Goal: Task Accomplishment & Management: Manage account settings

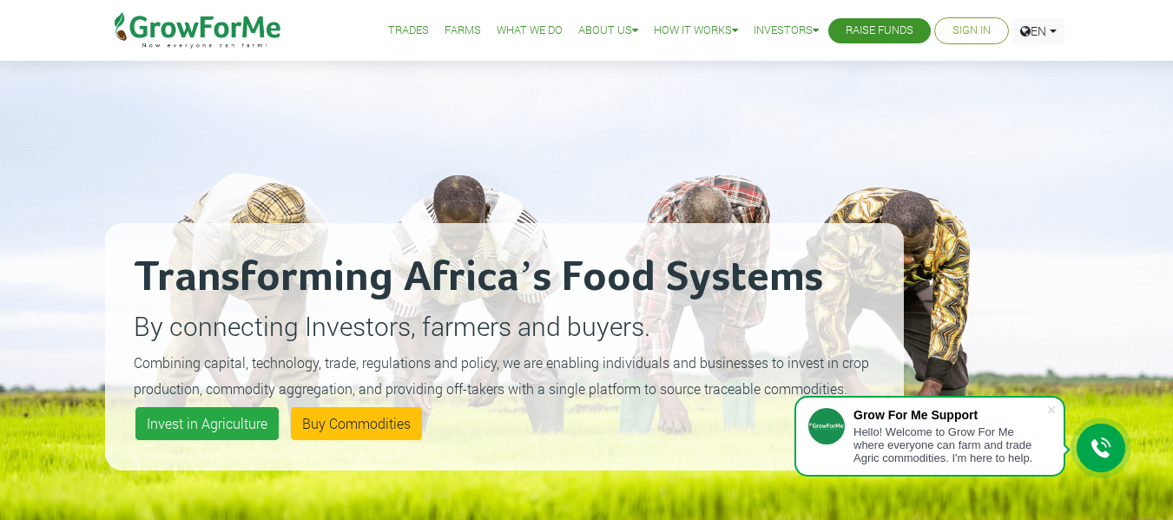
click at [978, 40] on link "Sign In" at bounding box center [971, 31] width 38 height 18
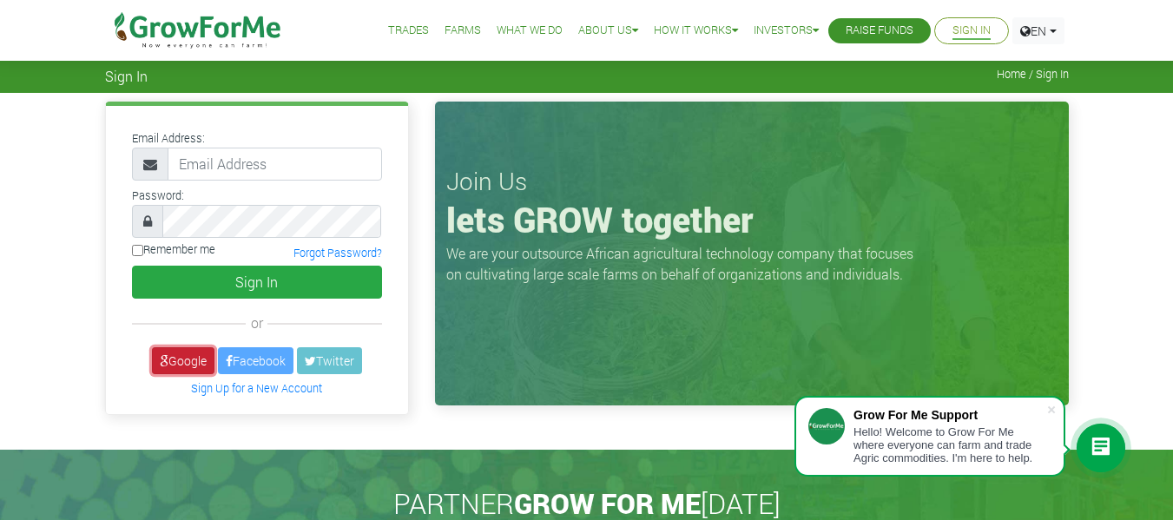
click at [175, 357] on link "Google" at bounding box center [183, 360] width 63 height 27
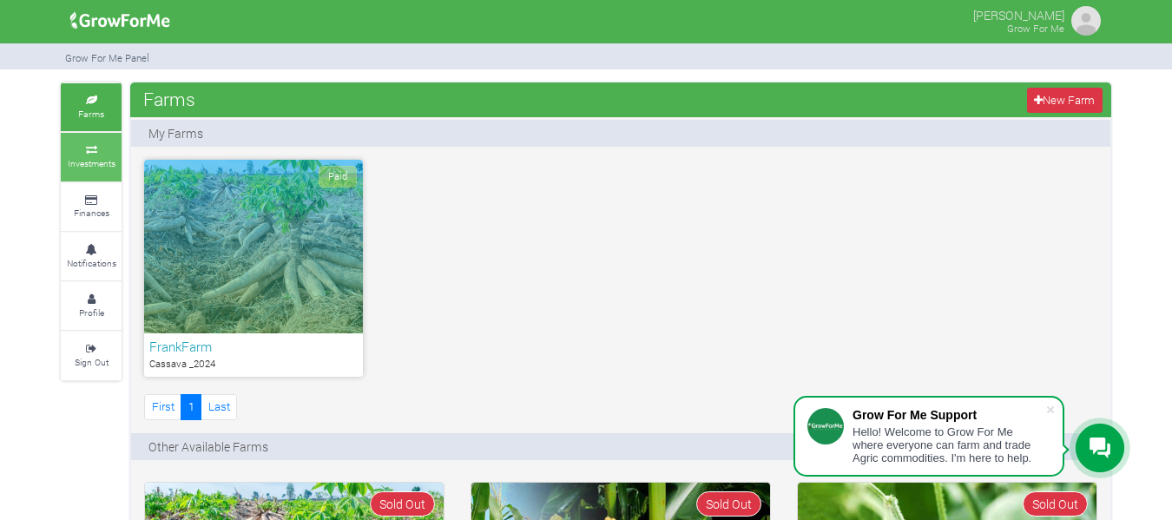
click at [90, 166] on small "Investments" at bounding box center [92, 163] width 48 height 12
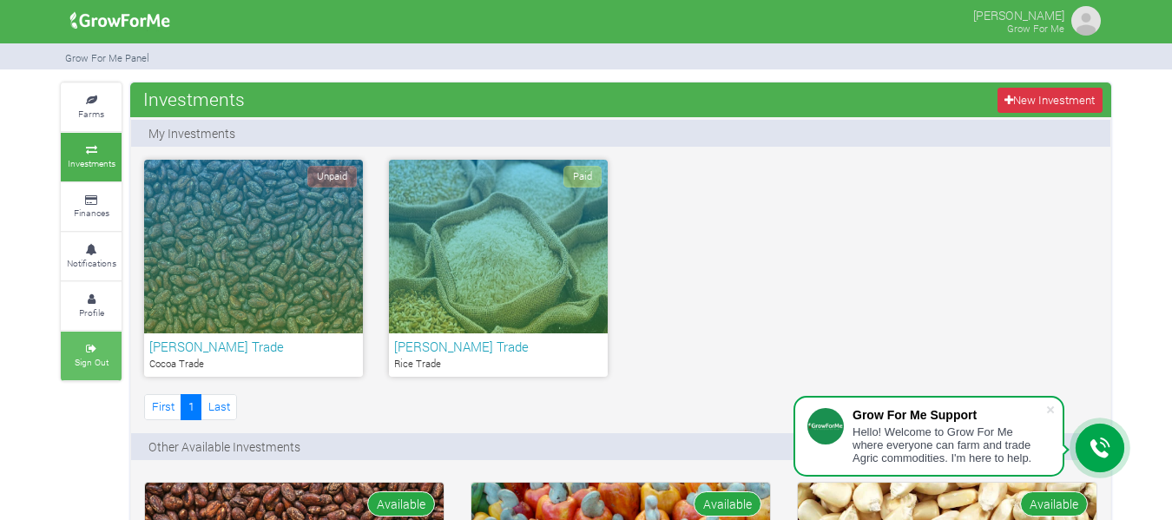
click at [89, 357] on small "Sign Out" at bounding box center [92, 362] width 34 height 12
